Goal: Task Accomplishment & Management: Manage account settings

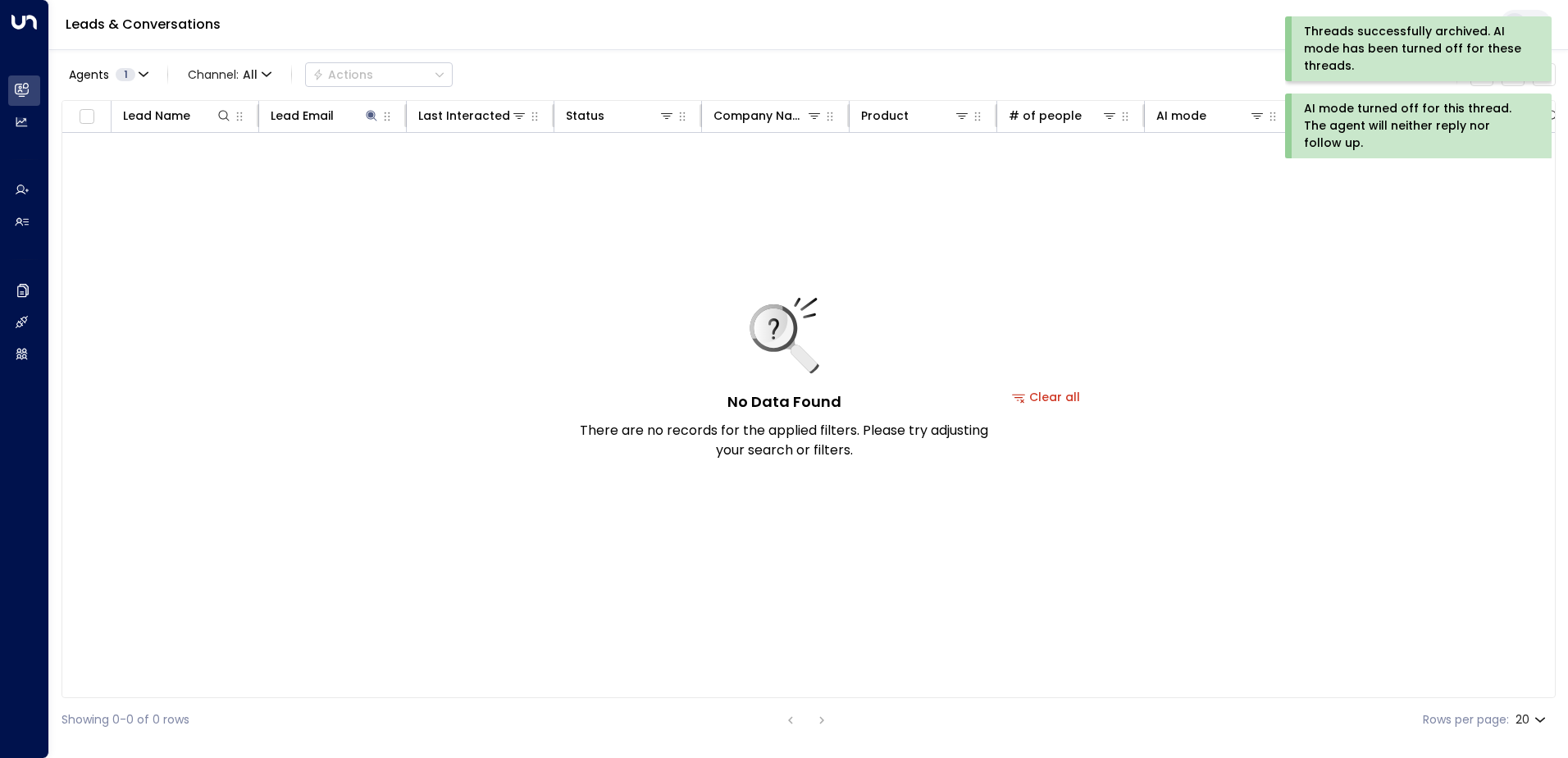
click at [1345, 113] on div "AI mode turned off for this thread. The agent will neither reply nor follow up." at bounding box center [1417, 125] width 226 height 52
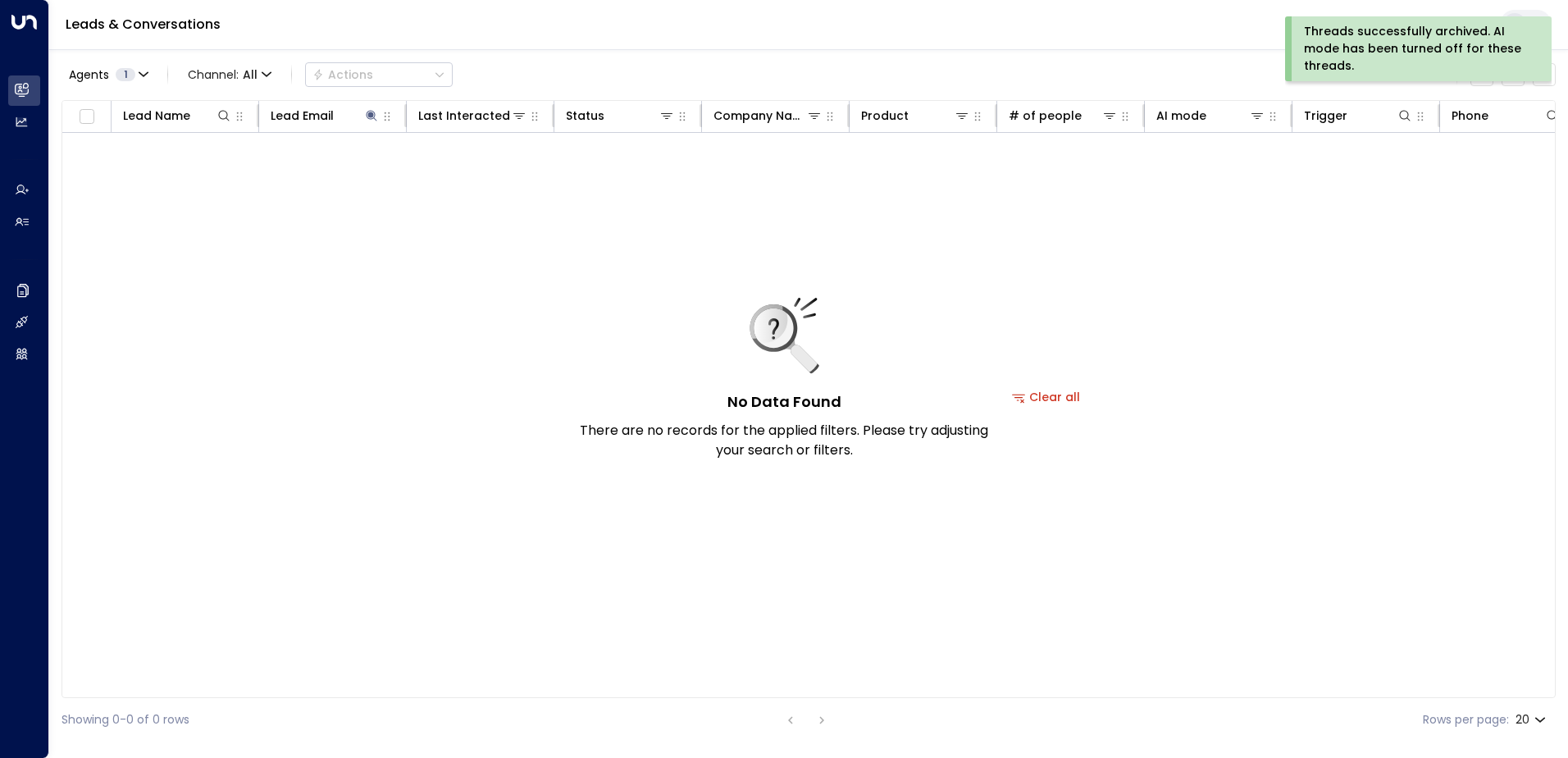
click at [1368, 50] on div "Threads successfully archived. AI mode has been turned off for these threads." at bounding box center [1417, 49] width 226 height 52
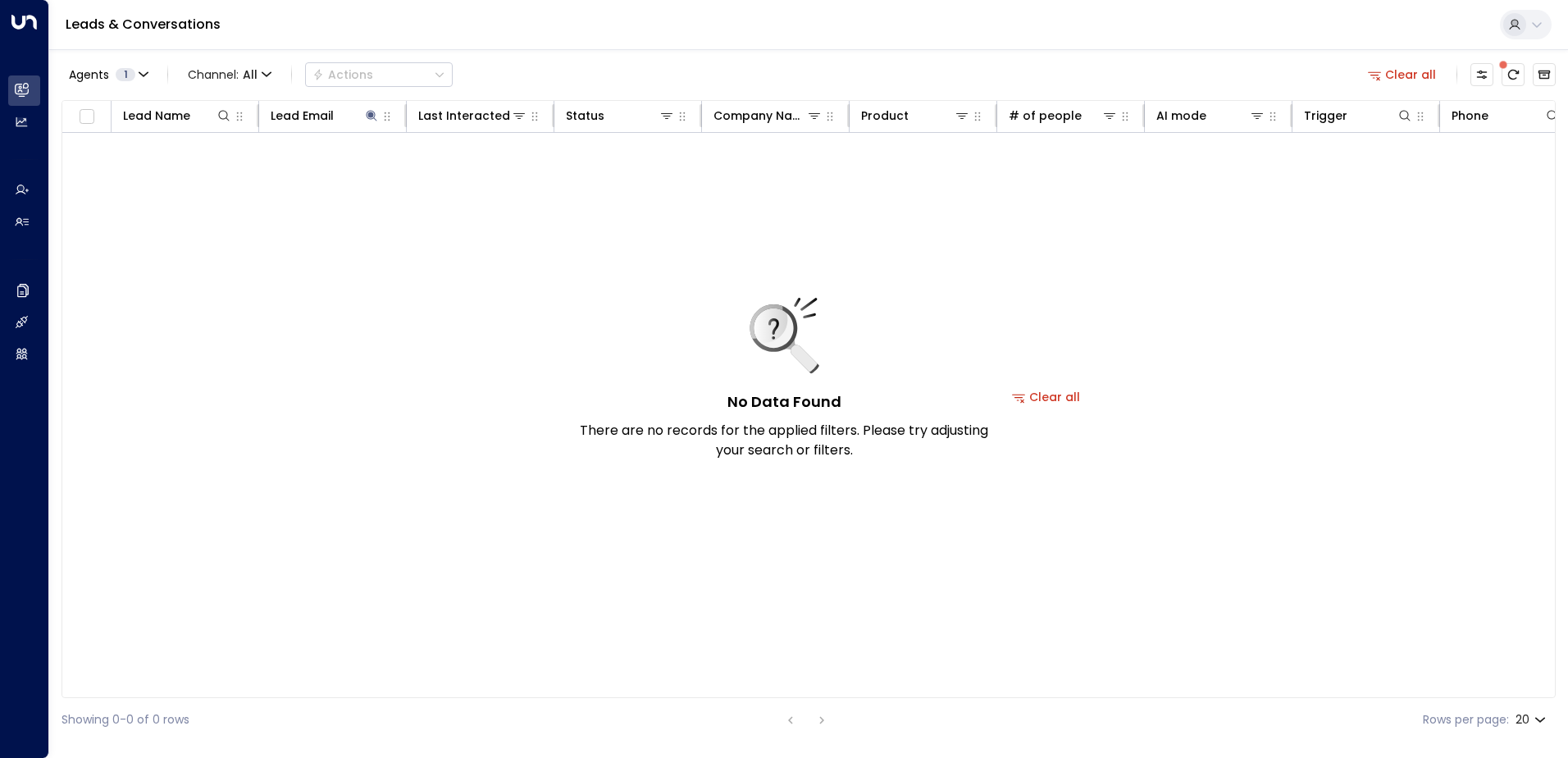
drag, startPoint x: 1401, startPoint y: 72, endPoint x: 1293, endPoint y: 75, distance: 108.0
click at [1403, 73] on button "Clear all" at bounding box center [1403, 74] width 82 height 23
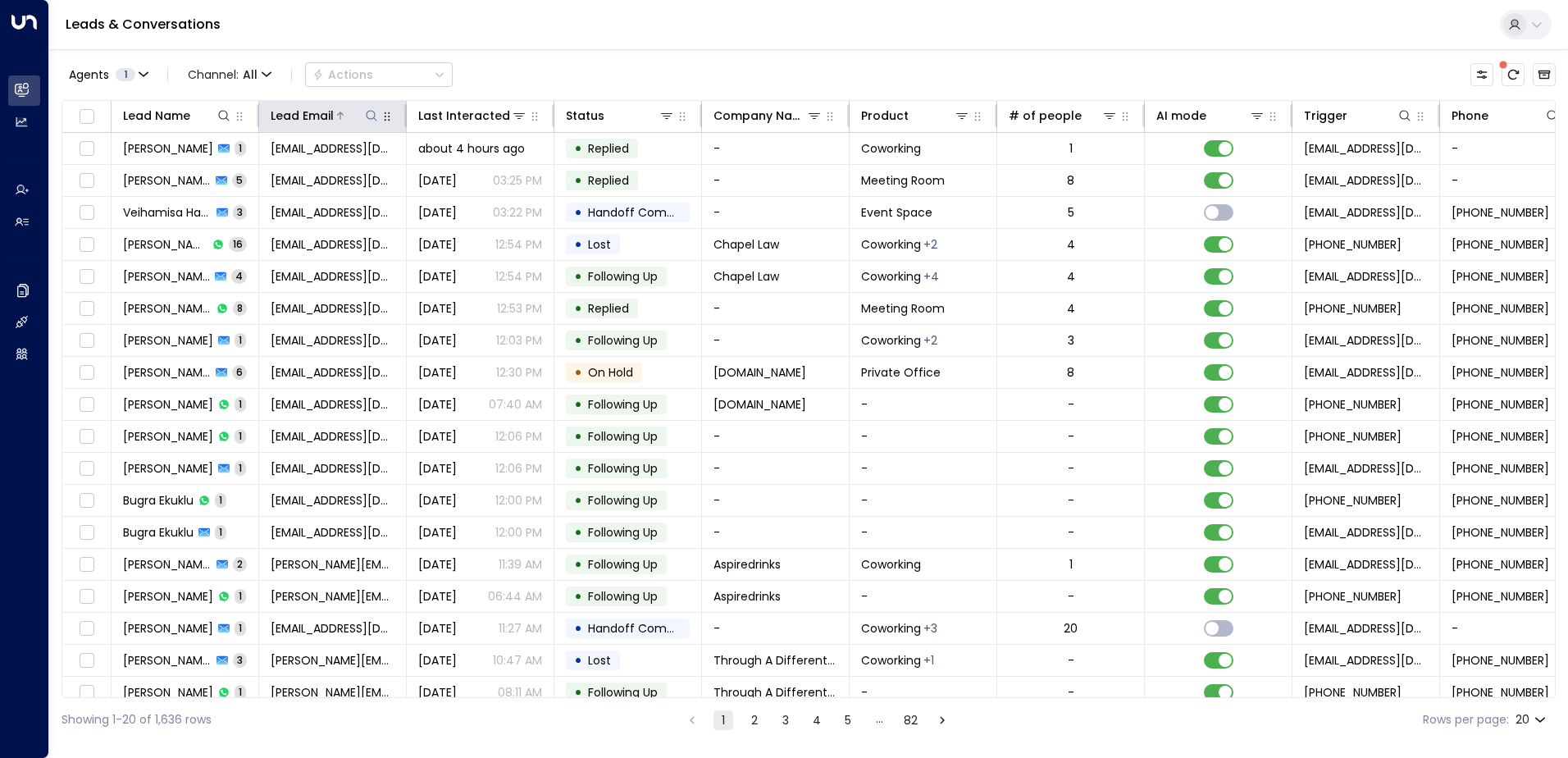
click at [366, 115] on icon at bounding box center [371, 115] width 13 height 13
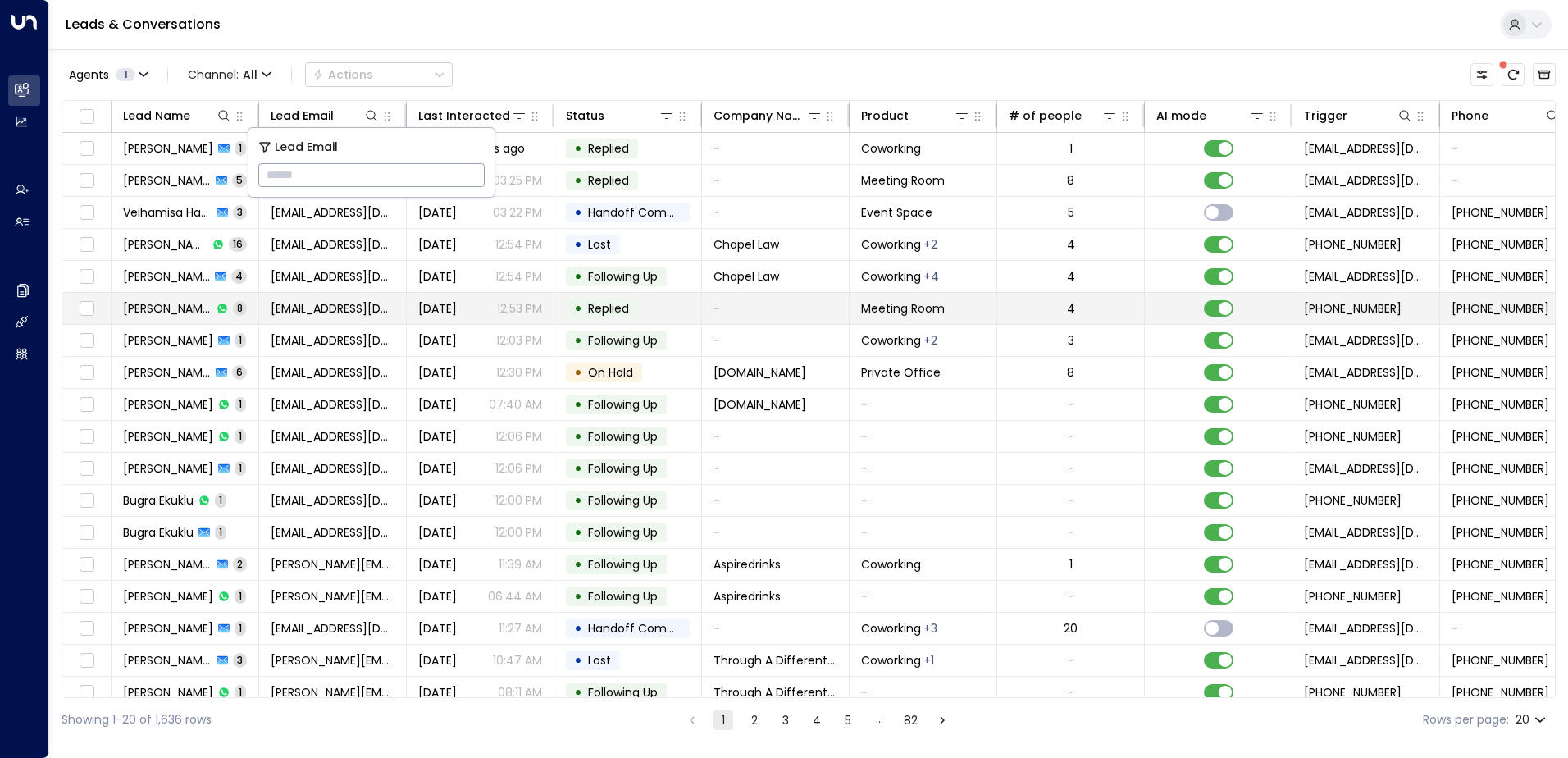
type input "**********"
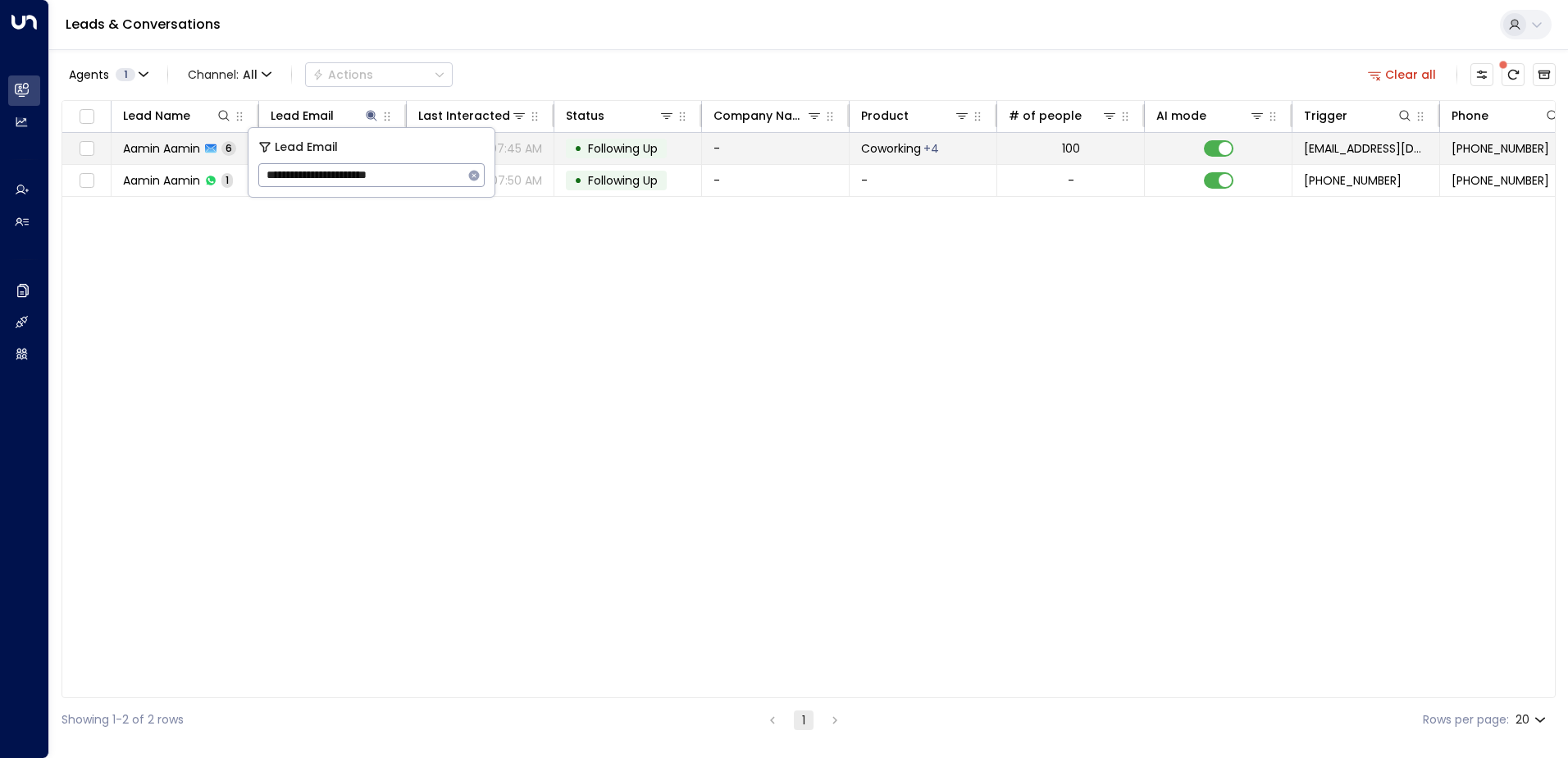
click at [621, 148] on span "Following Up" at bounding box center [623, 148] width 70 height 16
